Goal: Task Accomplishment & Management: Manage account settings

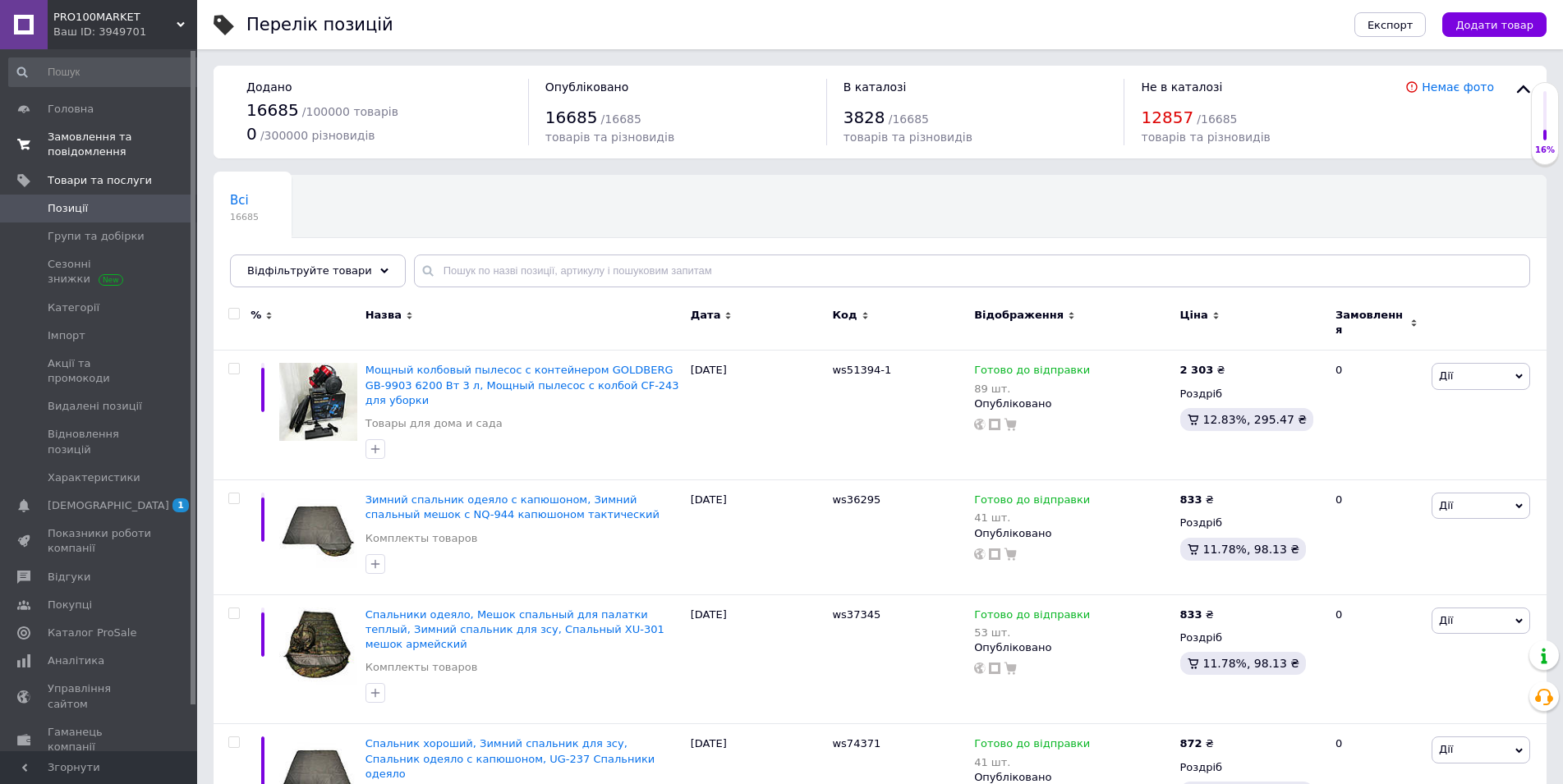
click at [76, 132] on span "Замовлення та повідомлення" at bounding box center [100, 144] width 104 height 30
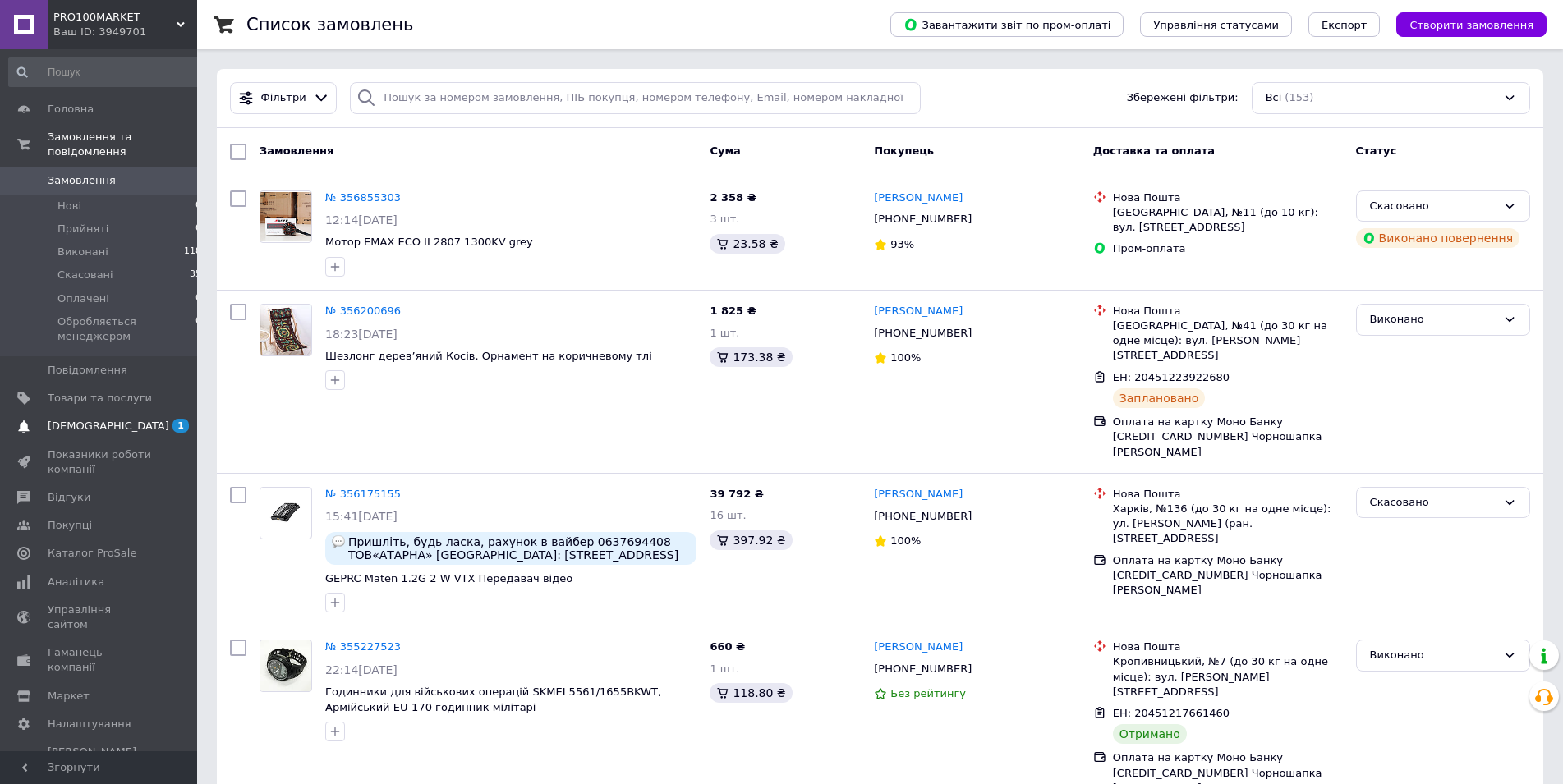
click at [83, 419] on span "[DEMOGRAPHIC_DATA]" at bounding box center [108, 426] width 121 height 15
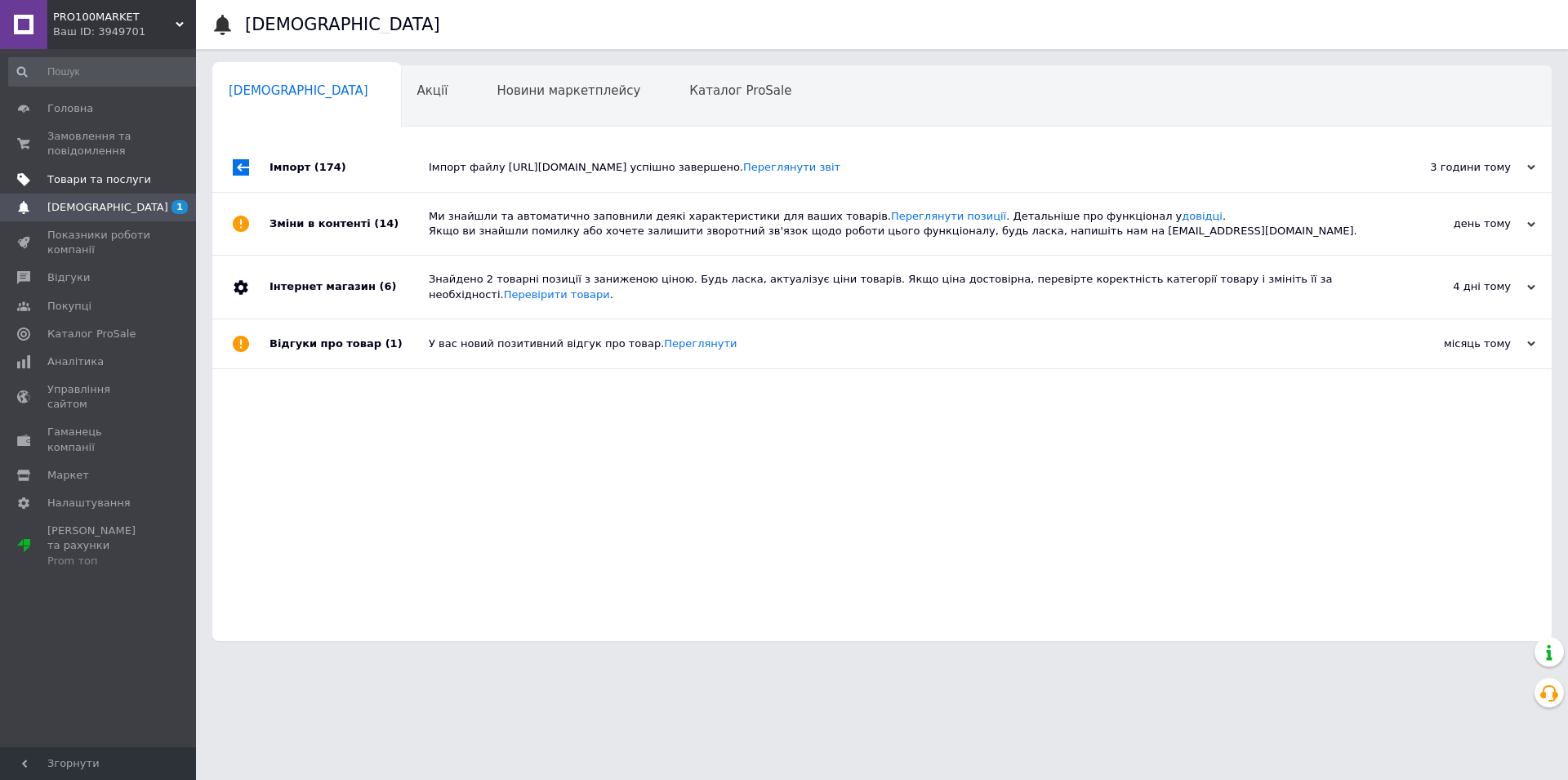
click at [93, 167] on link "Товари та послуги" at bounding box center [105, 180] width 210 height 28
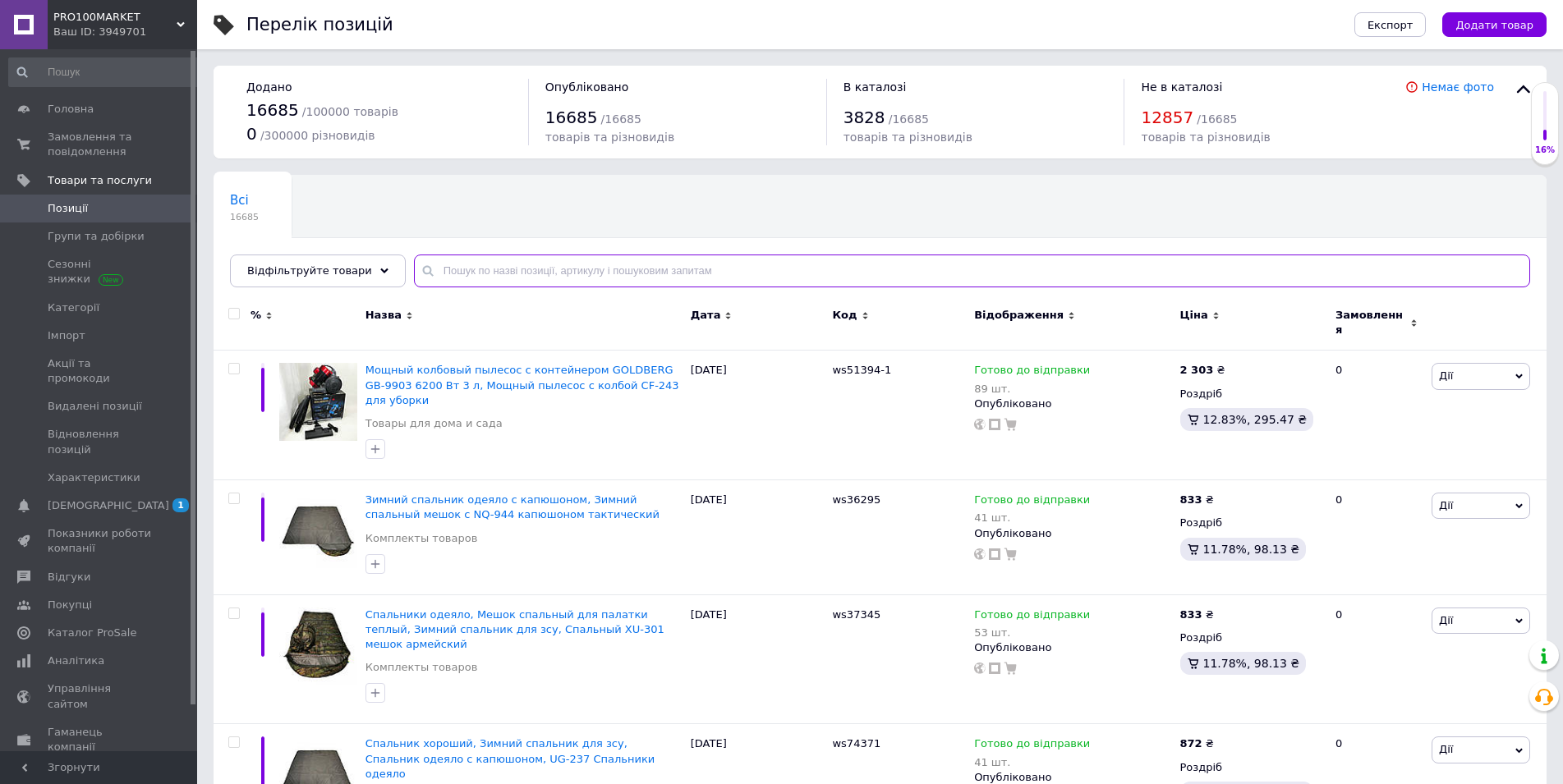
paste input "CubMax5-12-256-2-zp"
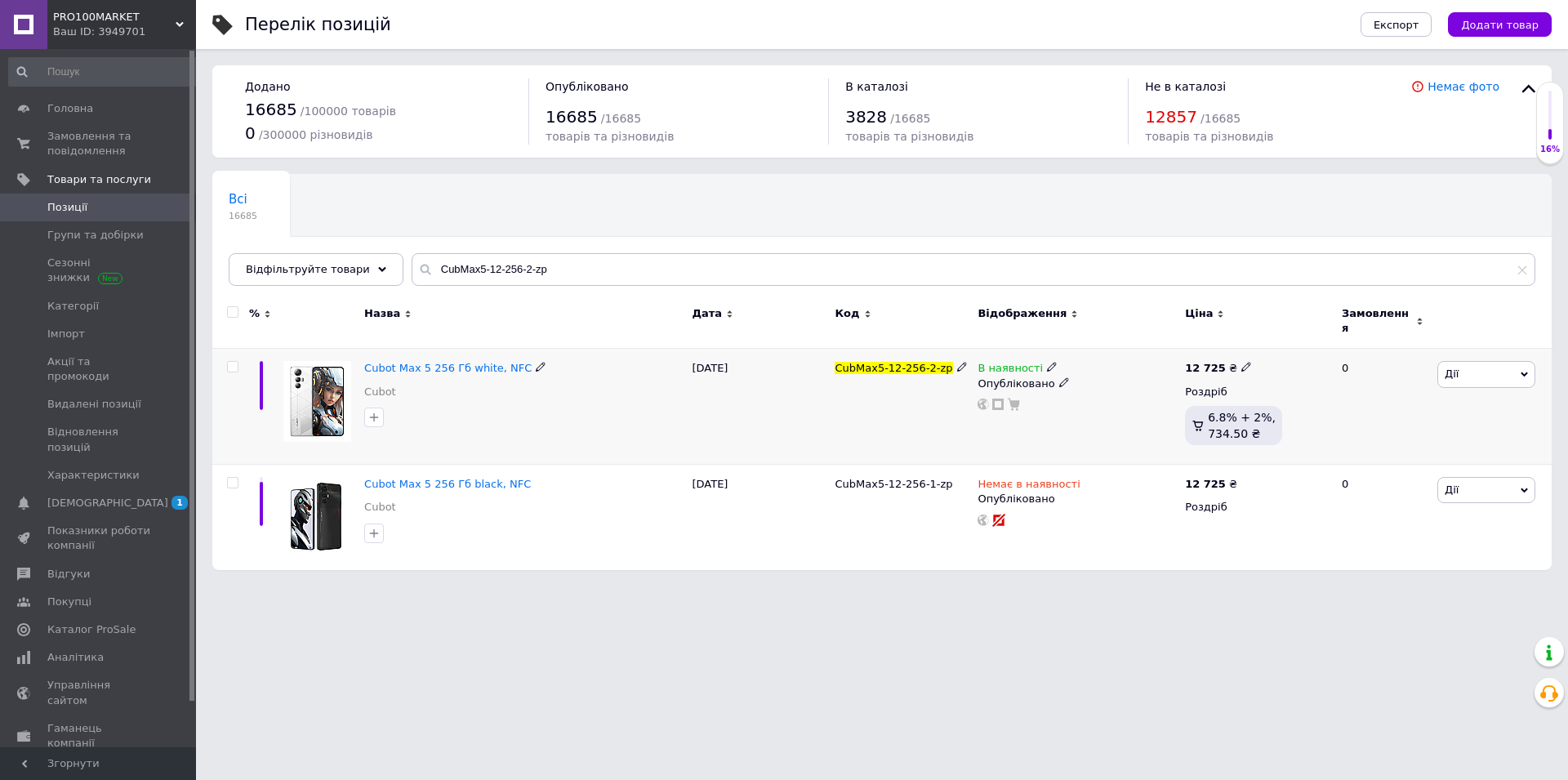
click at [1049, 361] on div "В наявності" at bounding box center [1077, 368] width 199 height 15
click at [1047, 362] on icon at bounding box center [1052, 367] width 10 height 10
drag, startPoint x: 1086, startPoint y: 371, endPoint x: 1028, endPoint y: 407, distance: 68.3
click at [1086, 372] on li "Немає в наявності" at bounding box center [1141, 381] width 155 height 23
click at [978, 404] on div "В наявності Наявність Немає в наявності В наявності Під замовлення Готово до ві…" at bounding box center [1077, 406] width 207 height 116
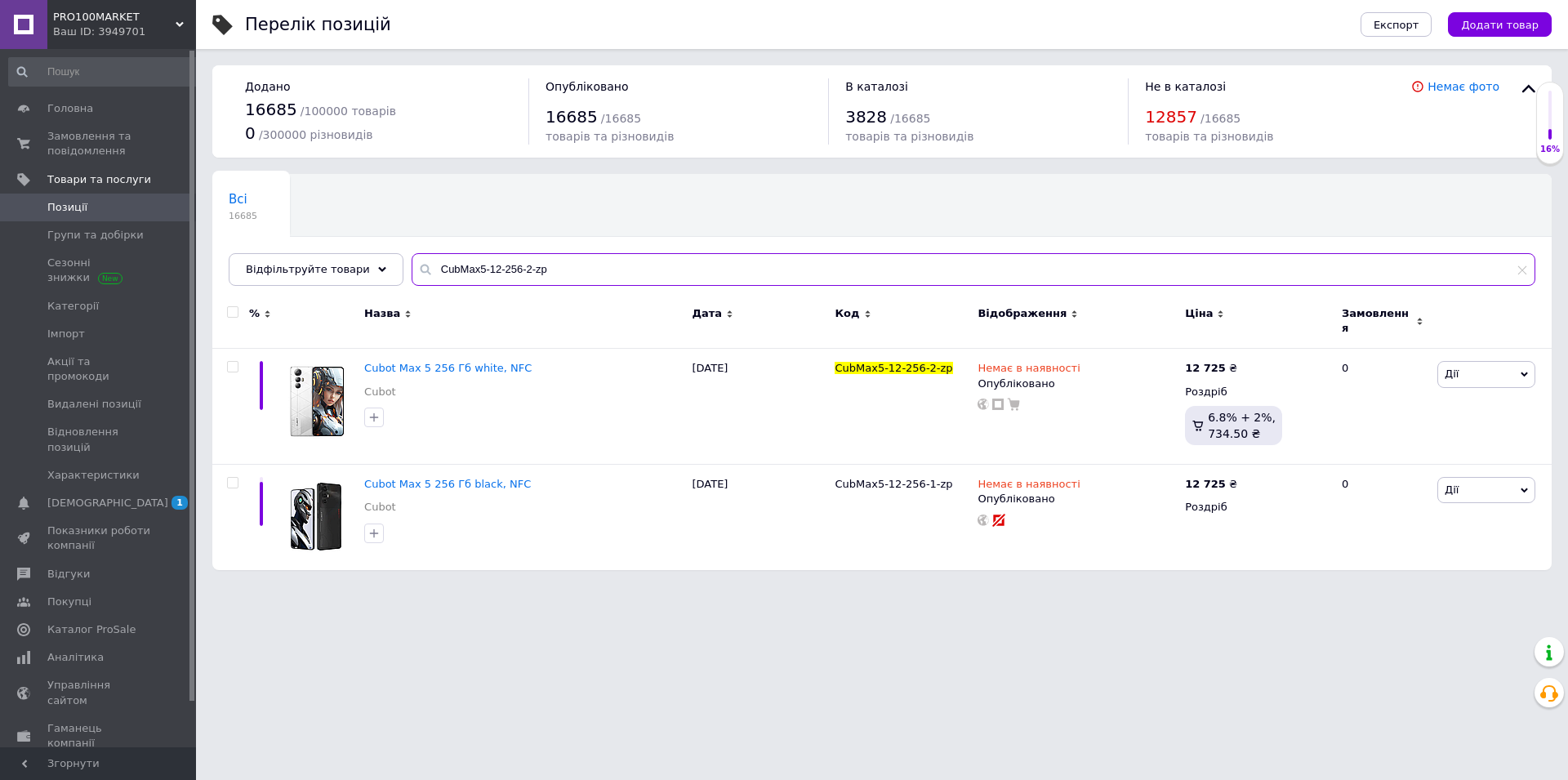
drag, startPoint x: 576, startPoint y: 269, endPoint x: 440, endPoint y: 270, distance: 136.0
click at [412, 267] on input "CubMax5-12-256-2-zp" at bounding box center [973, 270] width 1124 height 33
paste input "DoSCyber-8-256-1"
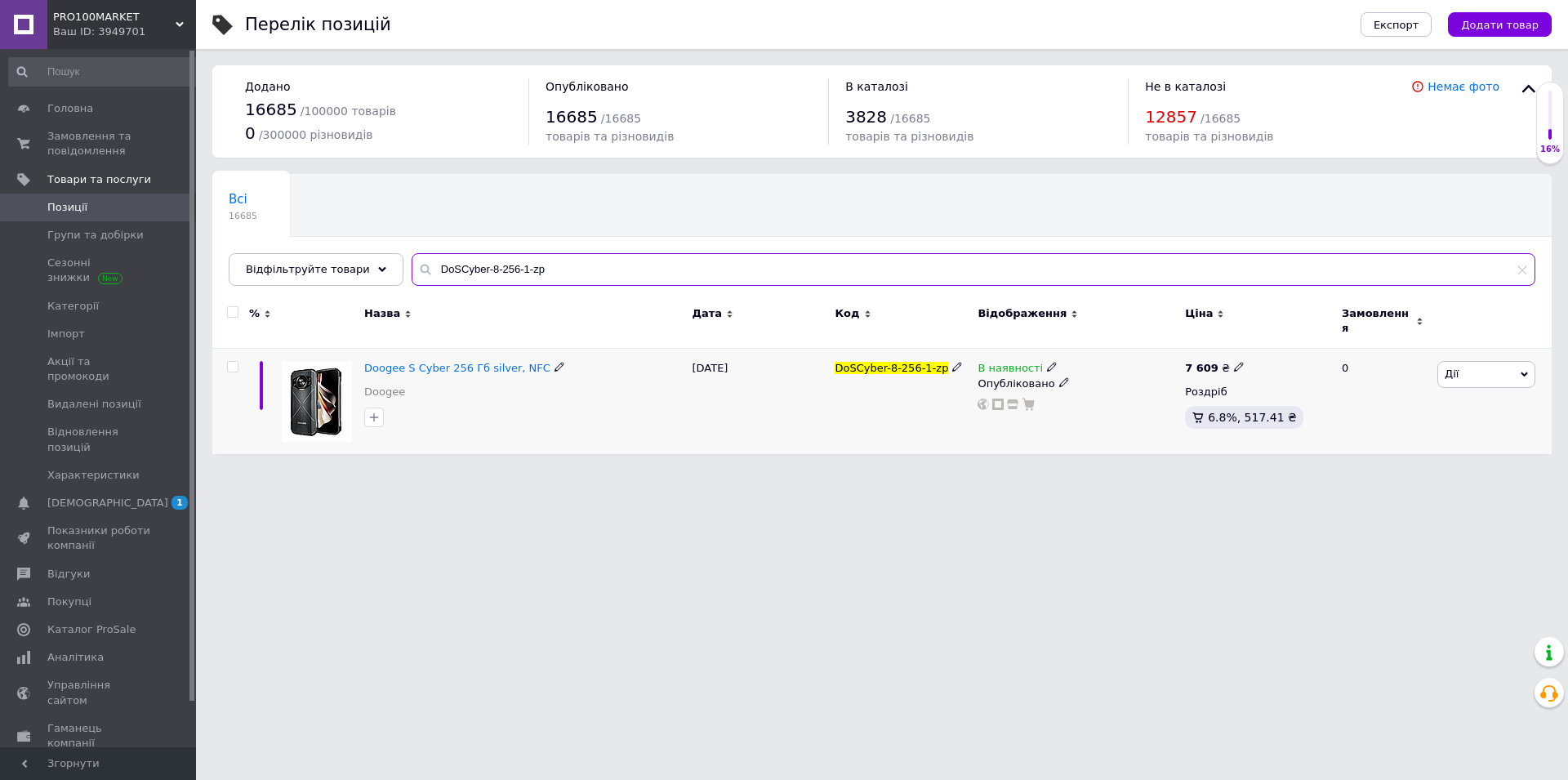
type input "DoSCyber-8-256-1-zp"
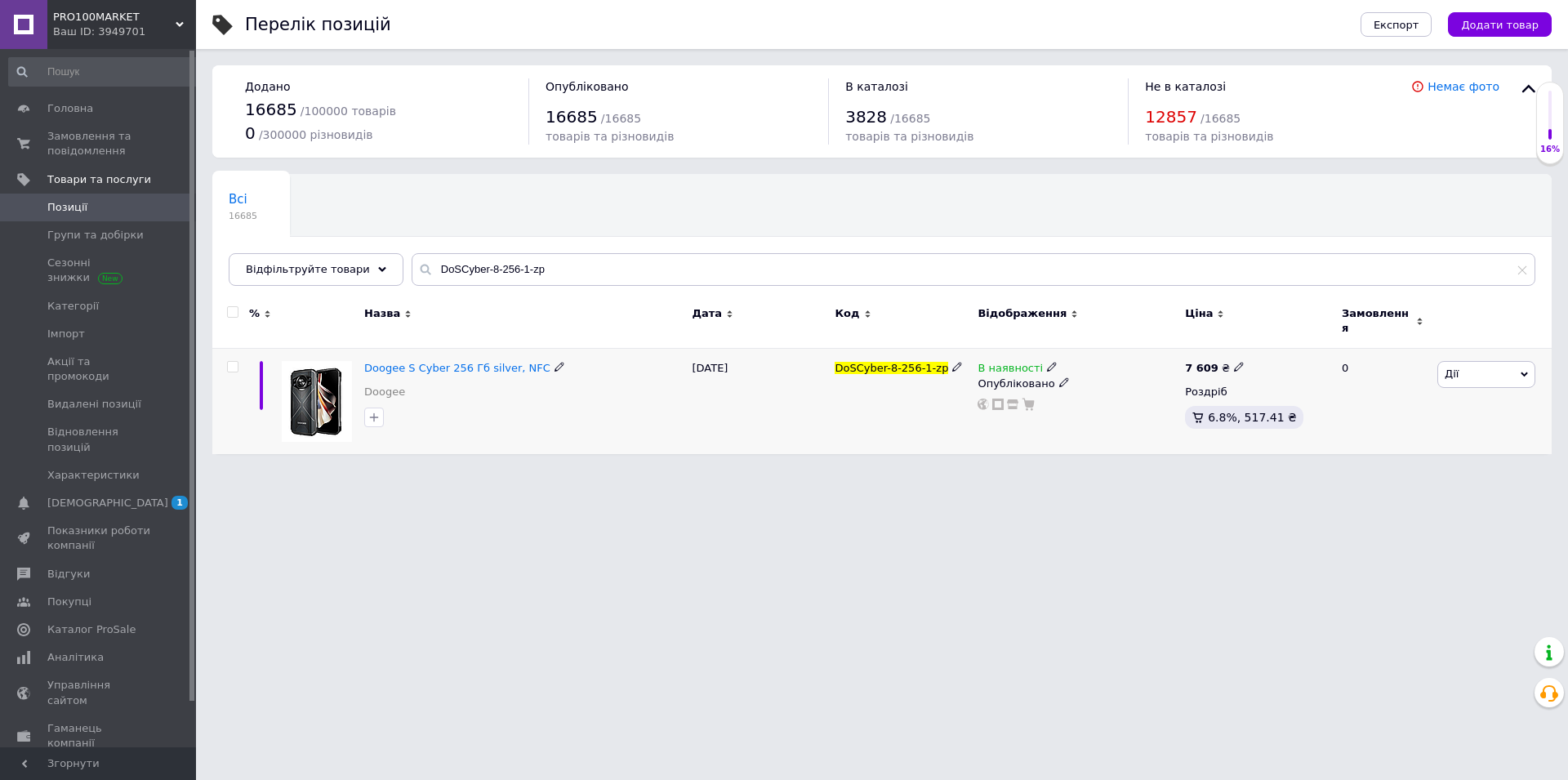
click at [1047, 361] on span at bounding box center [1052, 367] width 10 height 11
click at [1109, 374] on li "Немає в наявності" at bounding box center [1141, 381] width 155 height 23
drag, startPoint x: 906, startPoint y: 418, endPoint x: 941, endPoint y: 344, distance: 81.9
click at [905, 417] on div "DoSCyber-8-256-1-zp" at bounding box center [902, 401] width 143 height 106
